Goal: Task Accomplishment & Management: Use online tool/utility

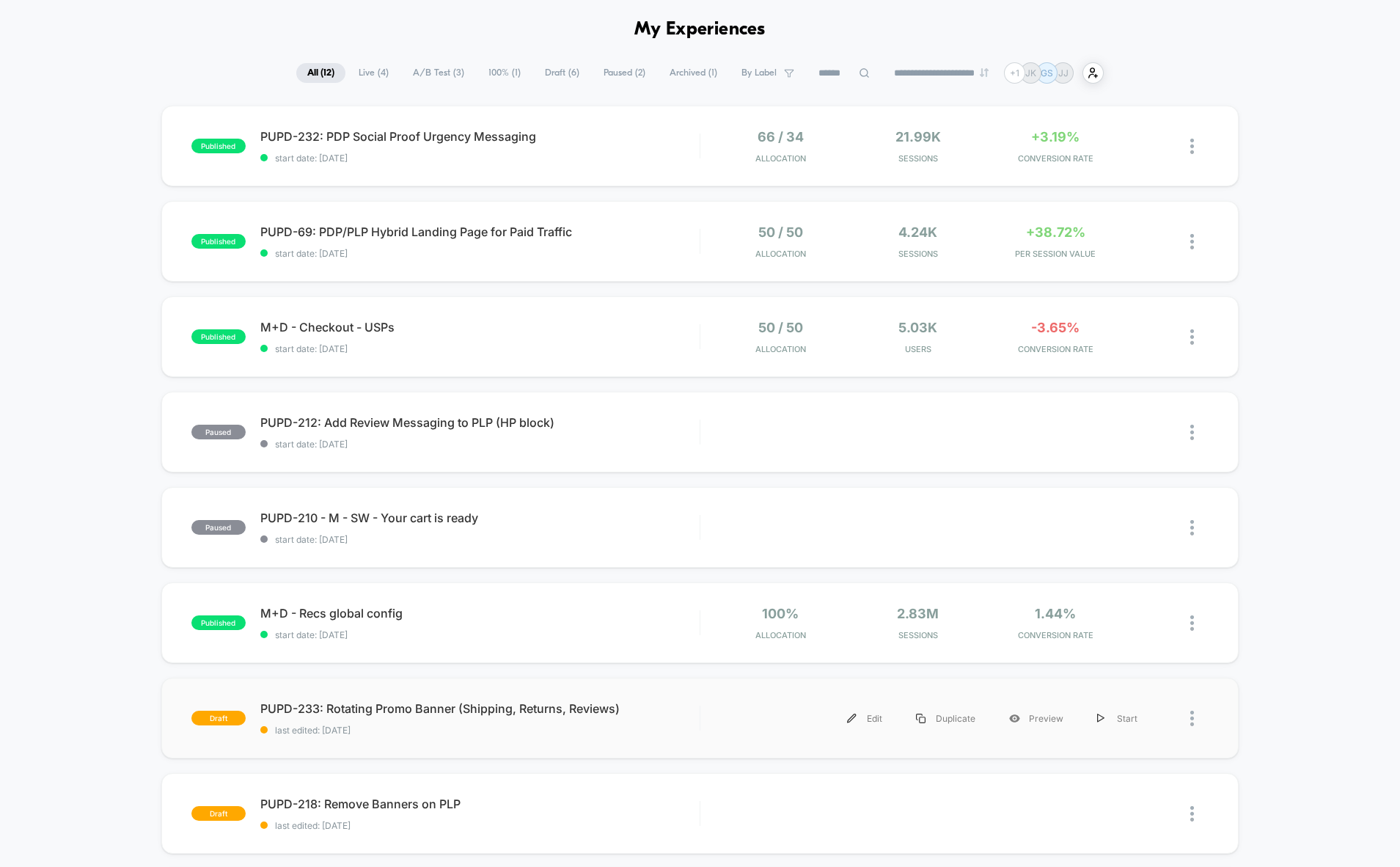
scroll to position [121, 0]
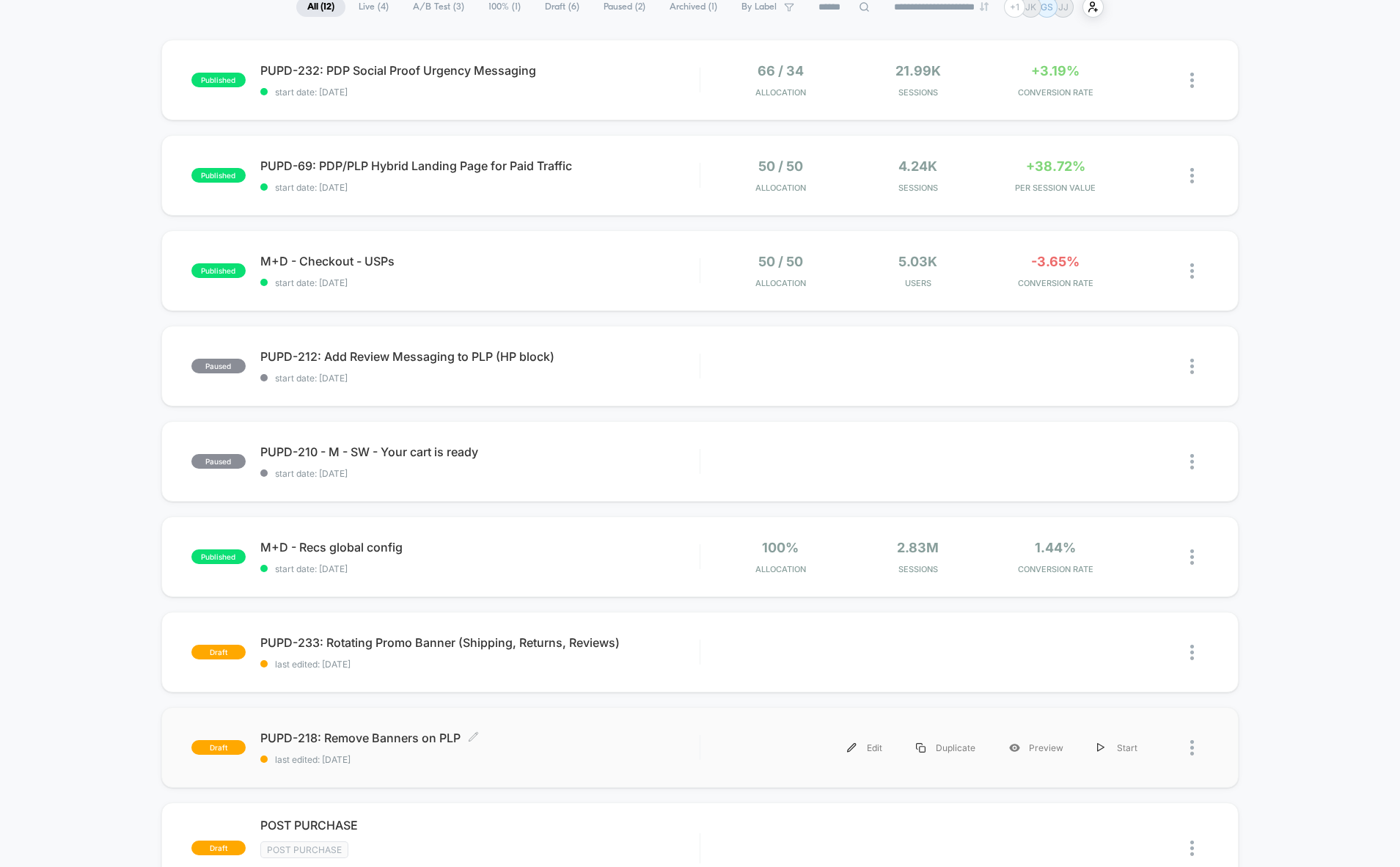
click at [530, 756] on span "last edited: [DATE]" at bounding box center [480, 760] width 439 height 11
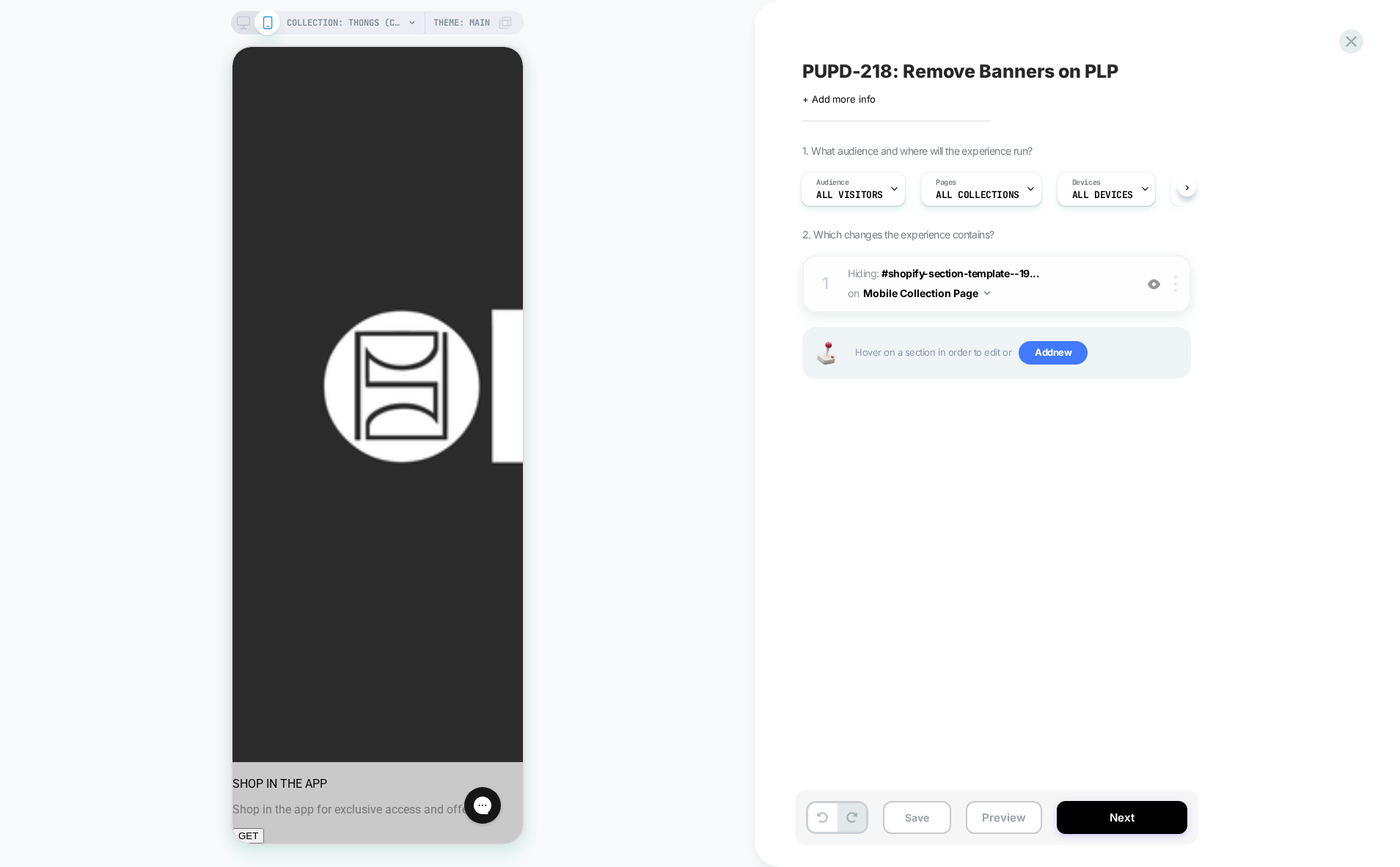
click at [1175, 285] on img at bounding box center [1176, 283] width 3 height 16
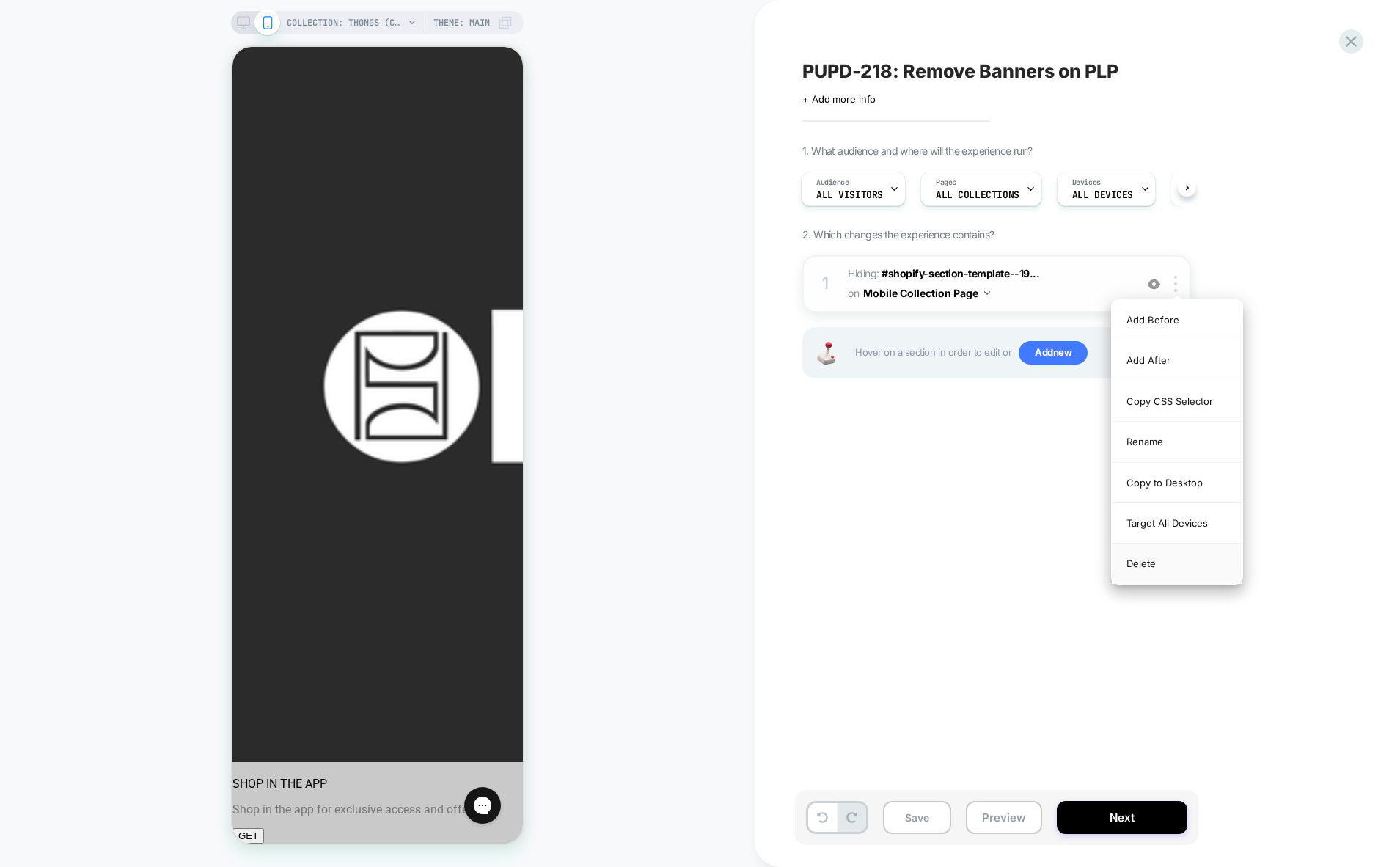
click at [1156, 573] on div "Delete" at bounding box center [1177, 563] width 131 height 40
